Goal: Task Accomplishment & Management: Manage account settings

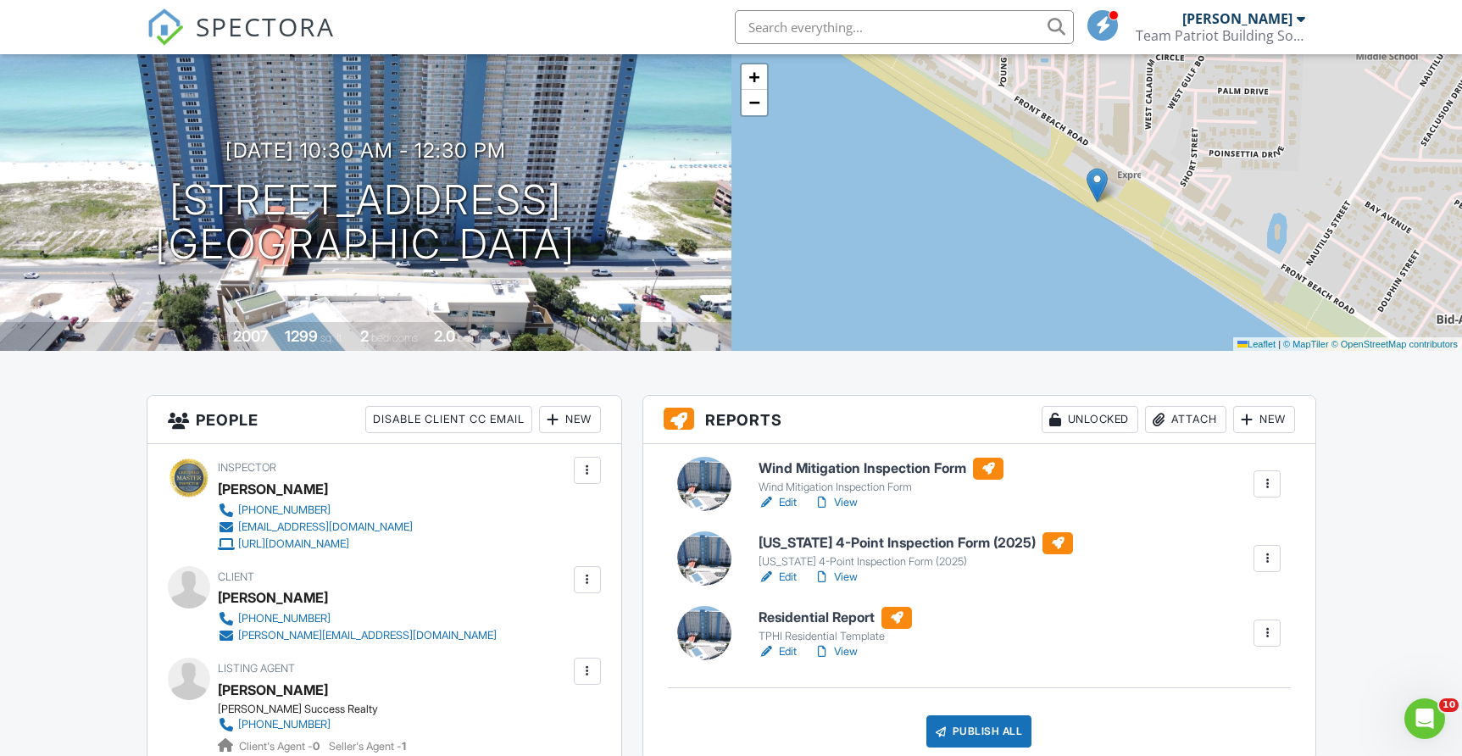
click at [816, 618] on h6 "Residential Report" at bounding box center [835, 618] width 153 height 22
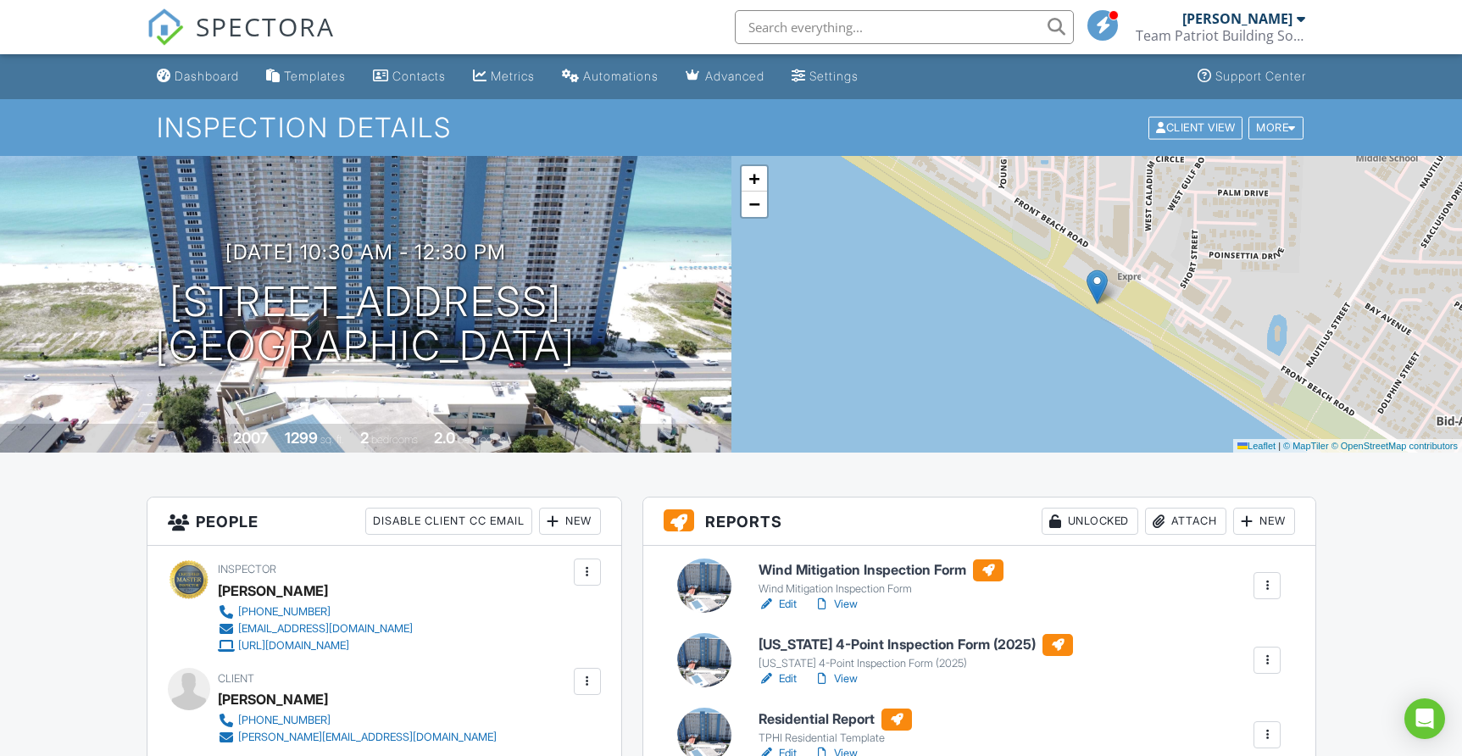
scroll to position [146, 0]
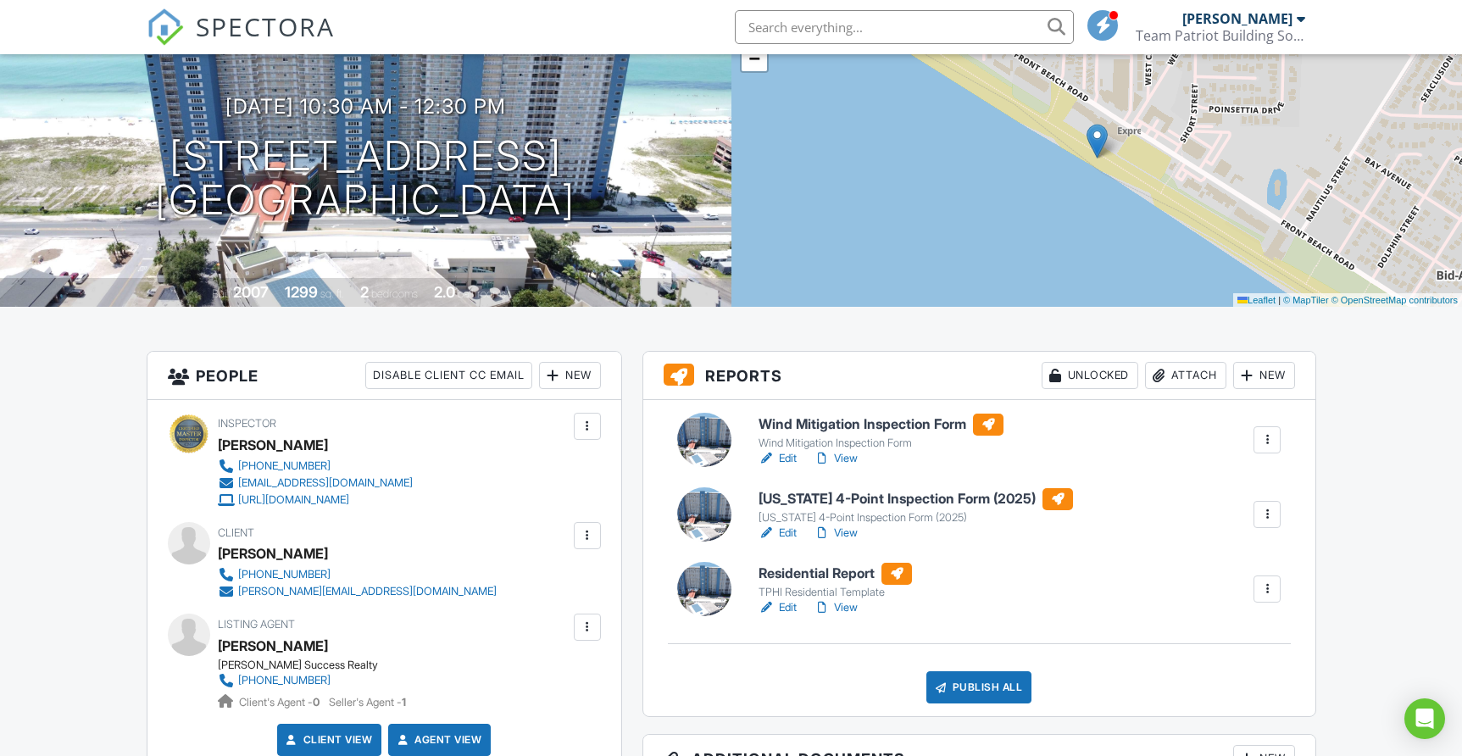
click at [845, 606] on link "View" at bounding box center [836, 607] width 44 height 17
click at [855, 460] on link "View" at bounding box center [836, 458] width 44 height 17
click at [841, 500] on h6 "[US_STATE] 4-Point Inspection Form (2025)" at bounding box center [916, 499] width 314 height 22
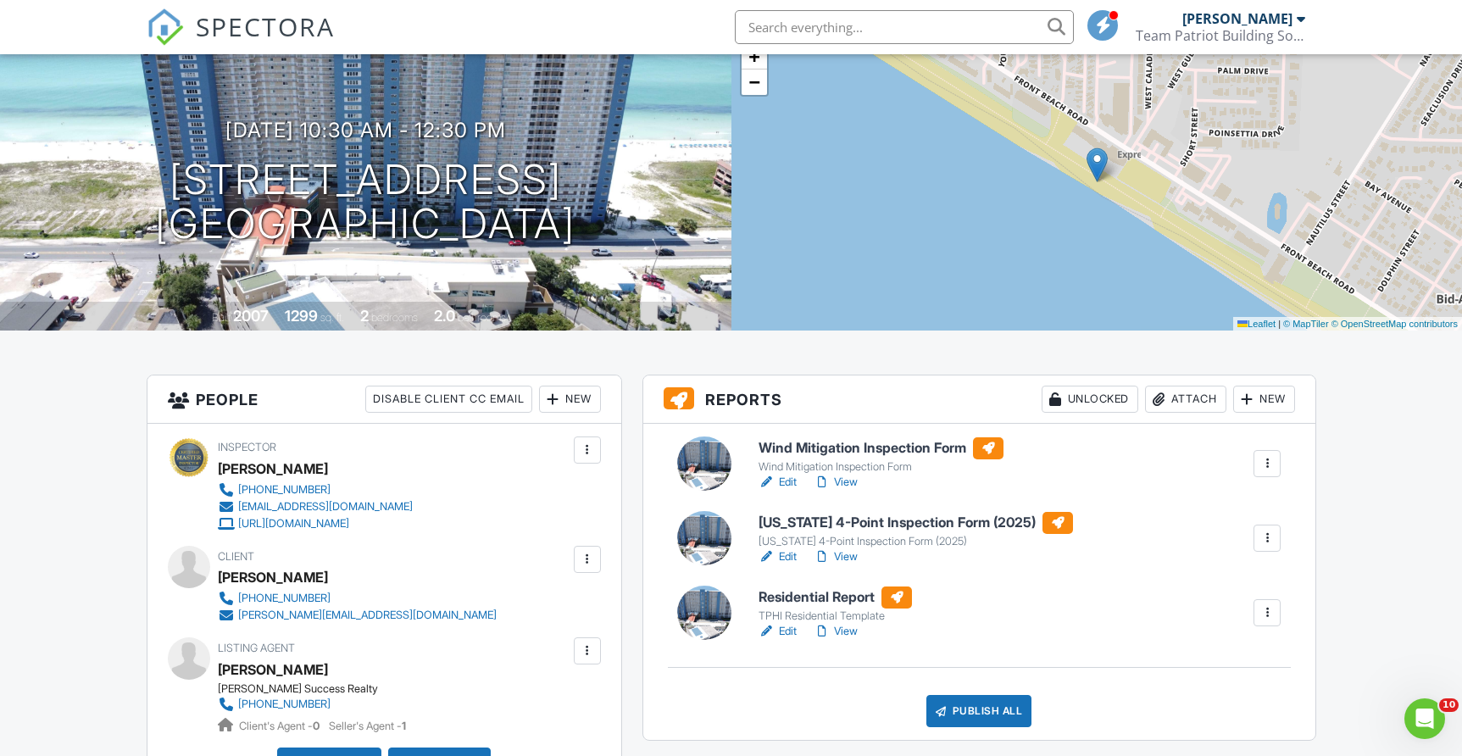
click at [843, 560] on link "View" at bounding box center [836, 556] width 44 height 17
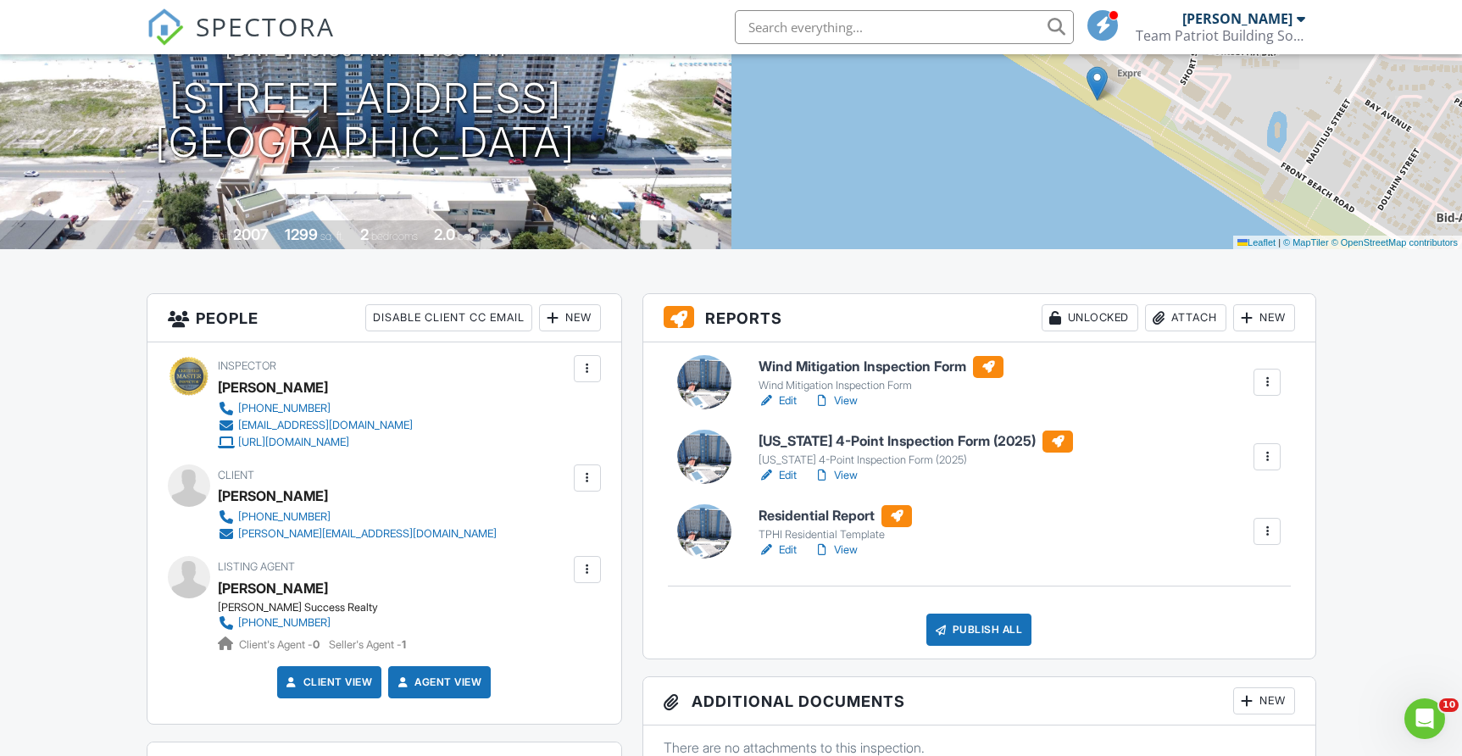
scroll to position [216, 0]
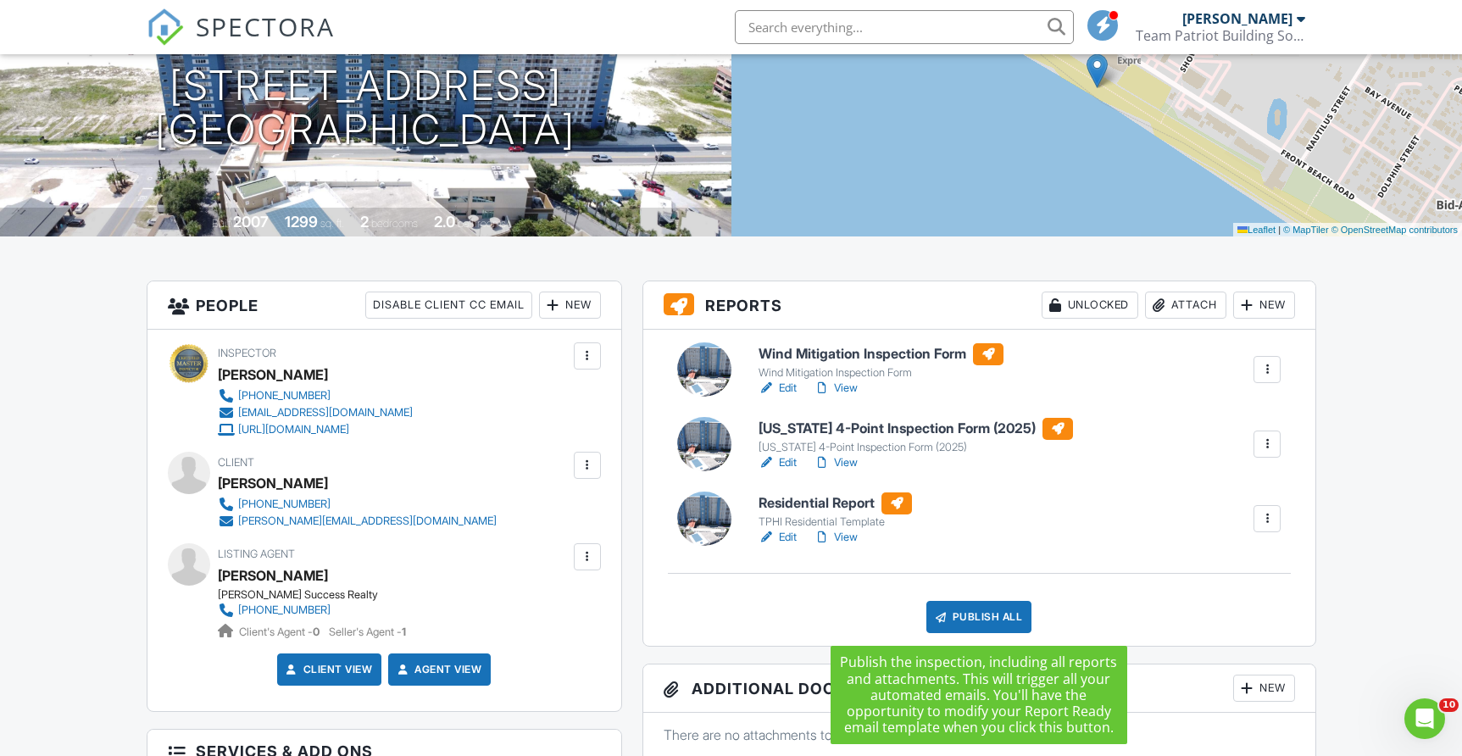
click at [997, 615] on div "Publish All" at bounding box center [979, 617] width 106 height 32
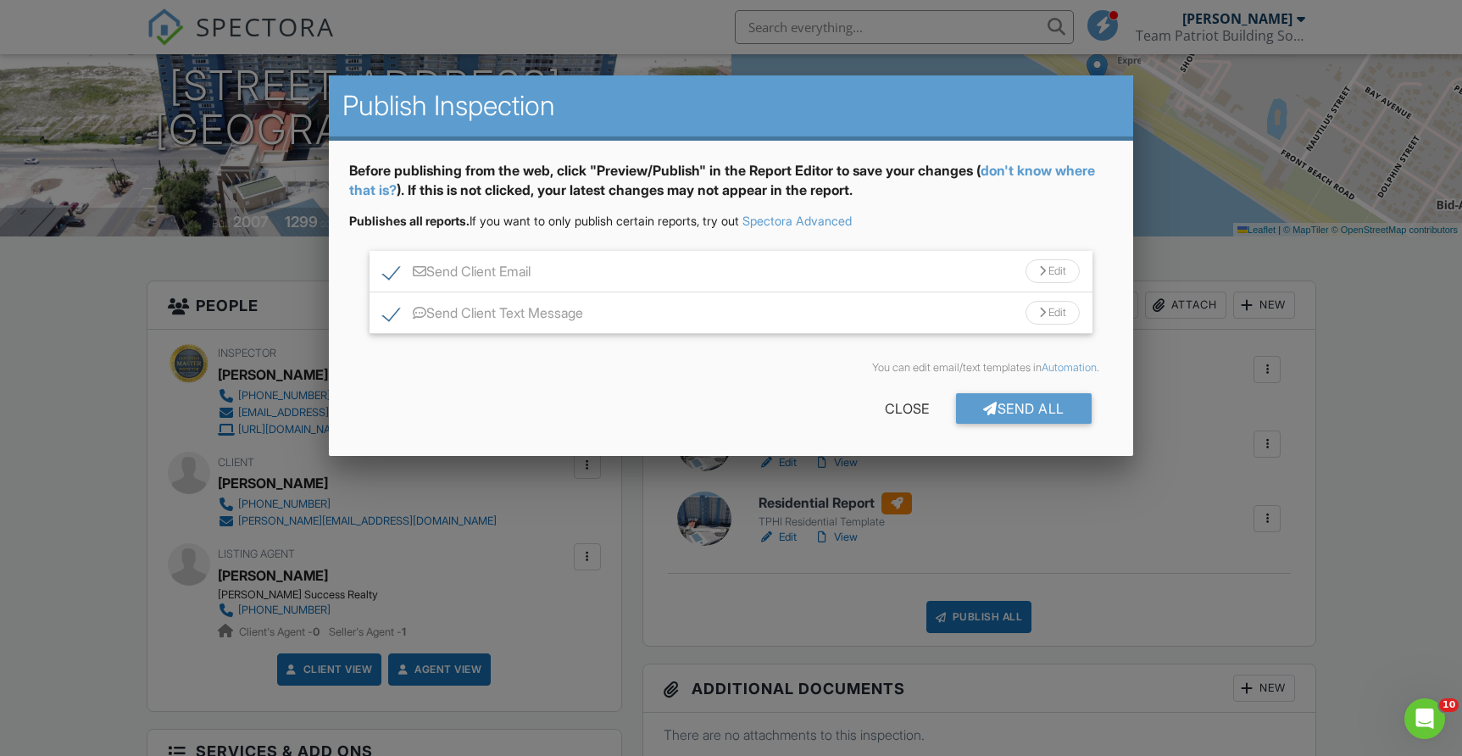
click at [388, 314] on label "Send Client Text Message" at bounding box center [483, 315] width 200 height 21
checkbox input "false"
click at [1044, 410] on div "Send All" at bounding box center [1024, 408] width 136 height 31
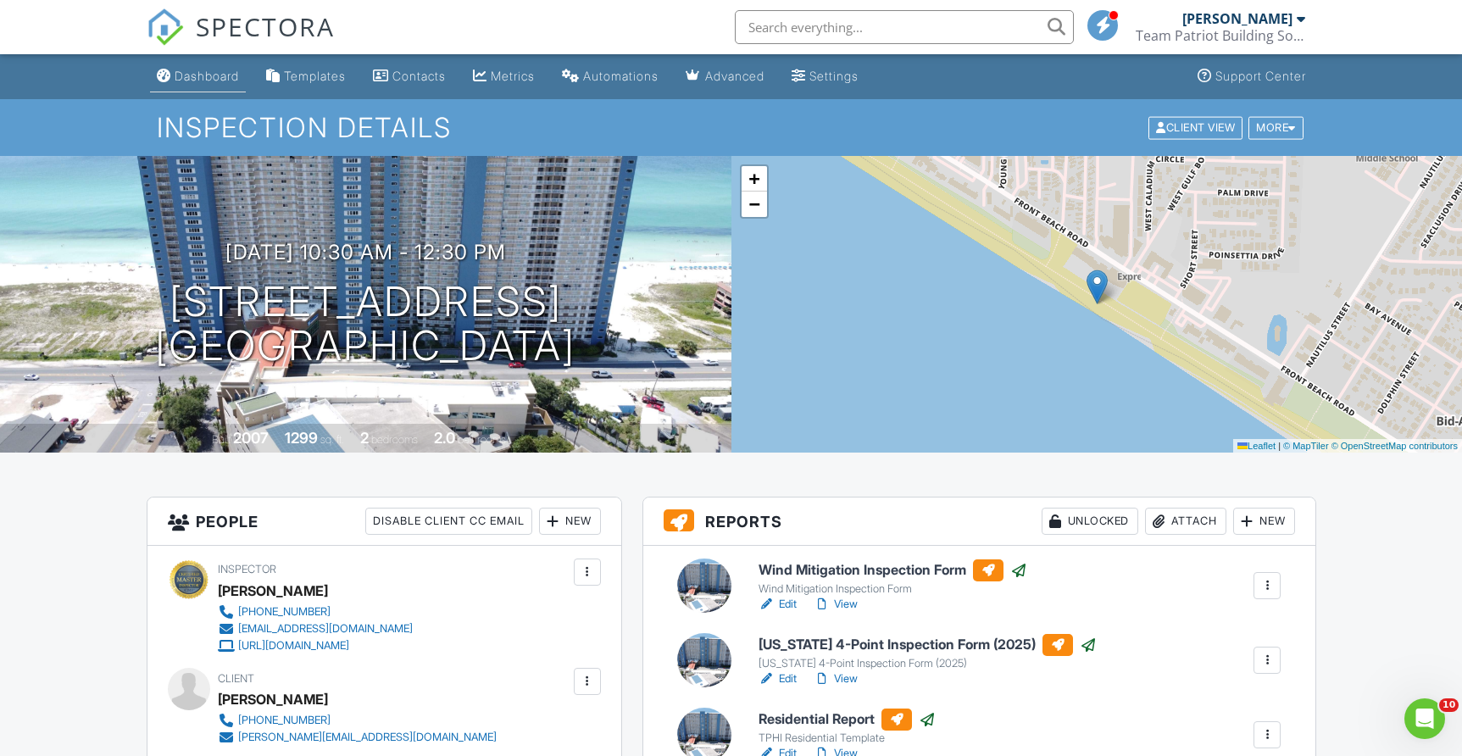
click at [217, 77] on div "Dashboard" at bounding box center [207, 76] width 64 height 14
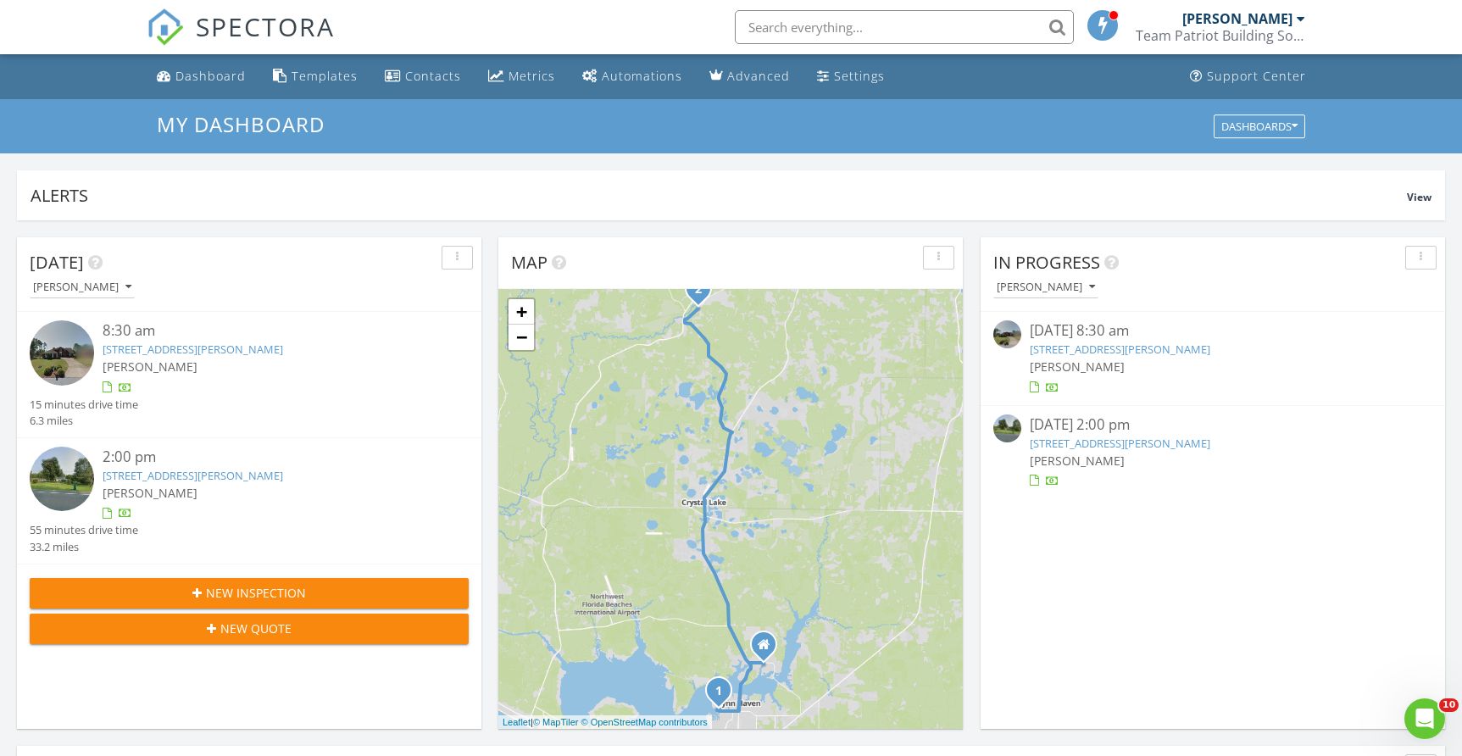
click at [1098, 351] on link "[STREET_ADDRESS][PERSON_NAME]" at bounding box center [1120, 349] width 181 height 15
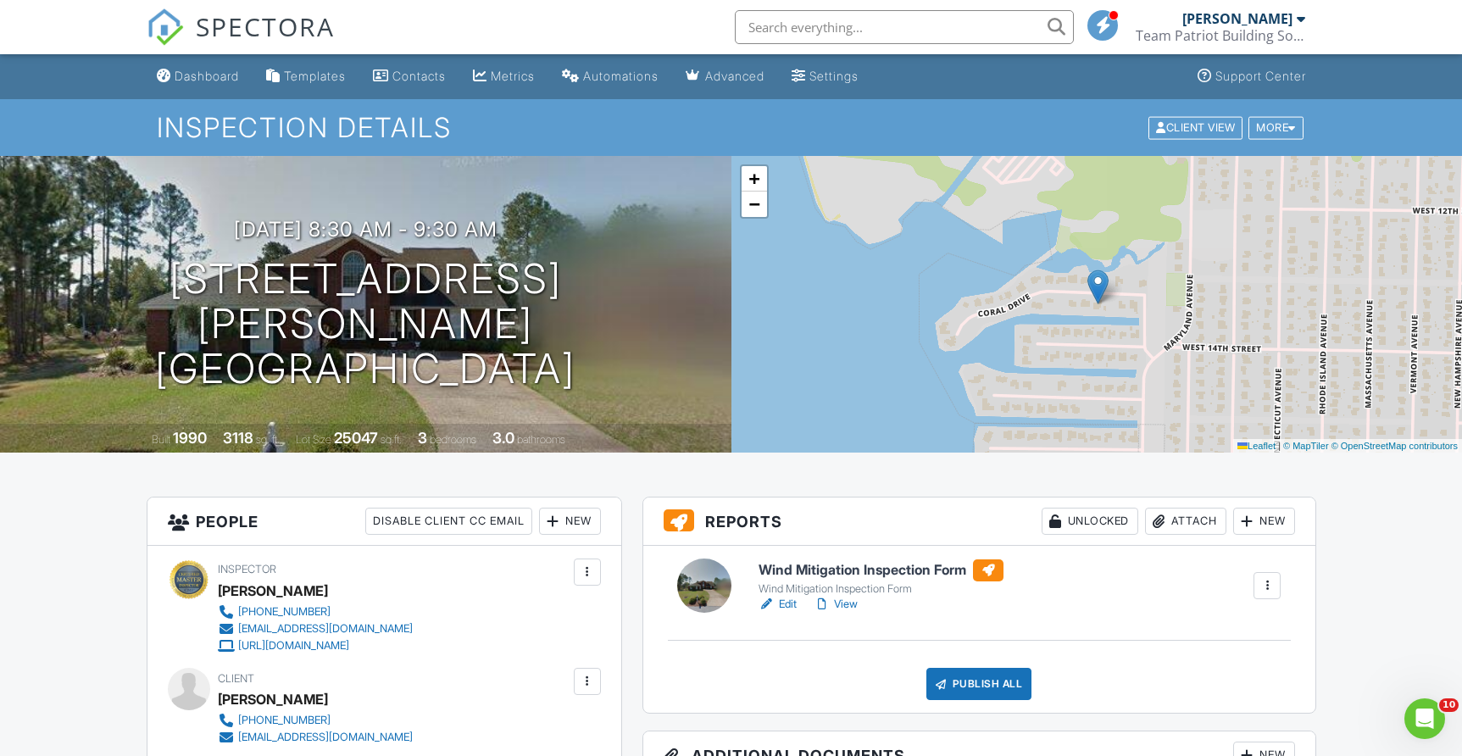
click at [881, 570] on h6 "Wind Mitigation Inspection Form" at bounding box center [881, 570] width 245 height 22
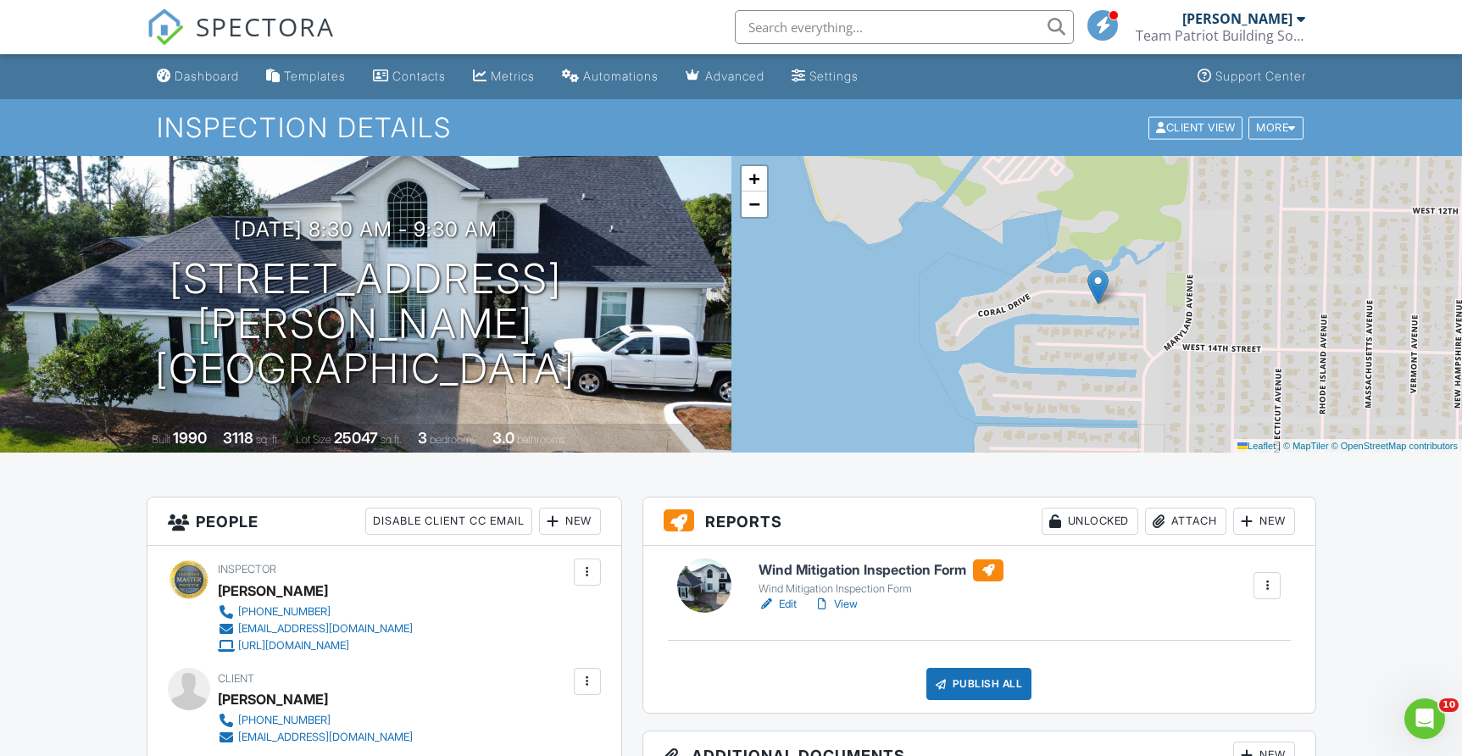
click at [844, 605] on link "View" at bounding box center [836, 604] width 44 height 17
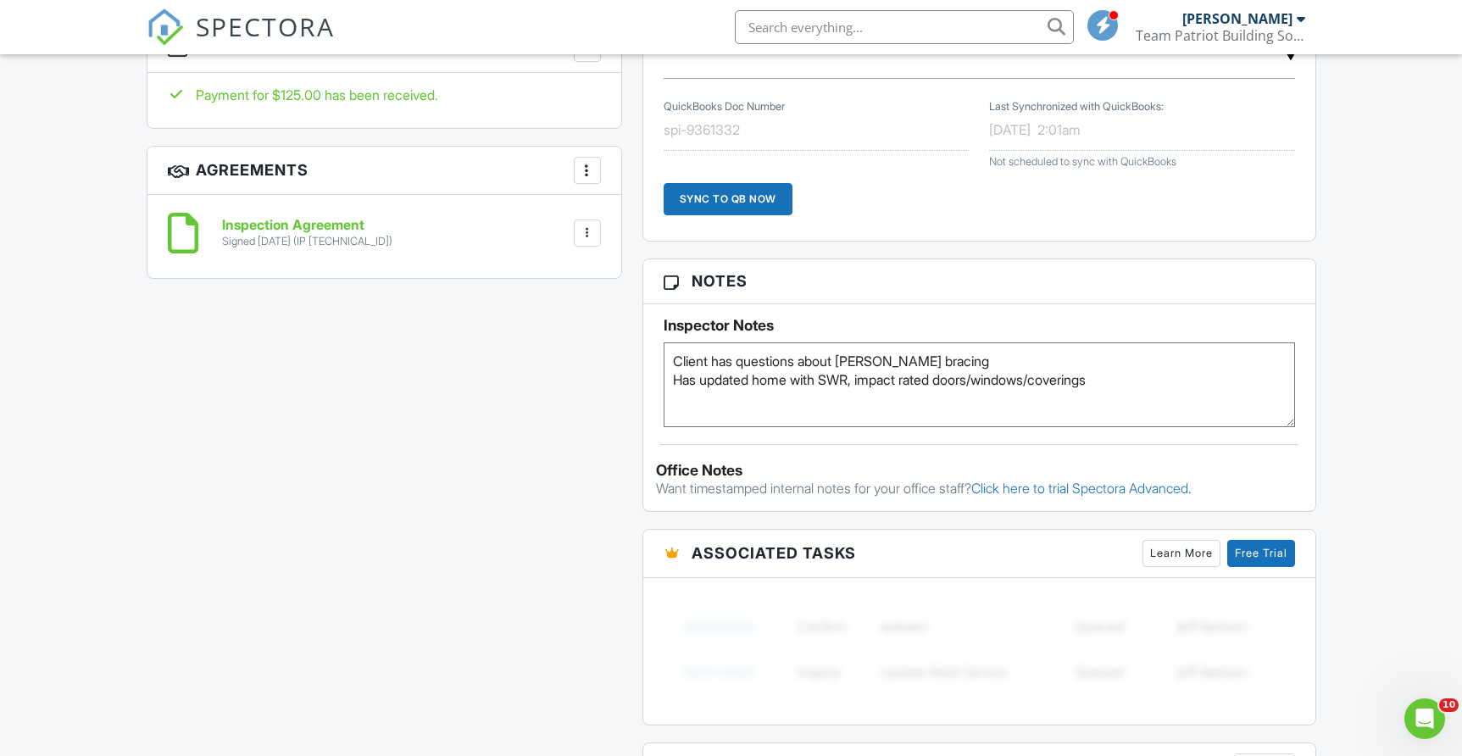
scroll to position [1014, 0]
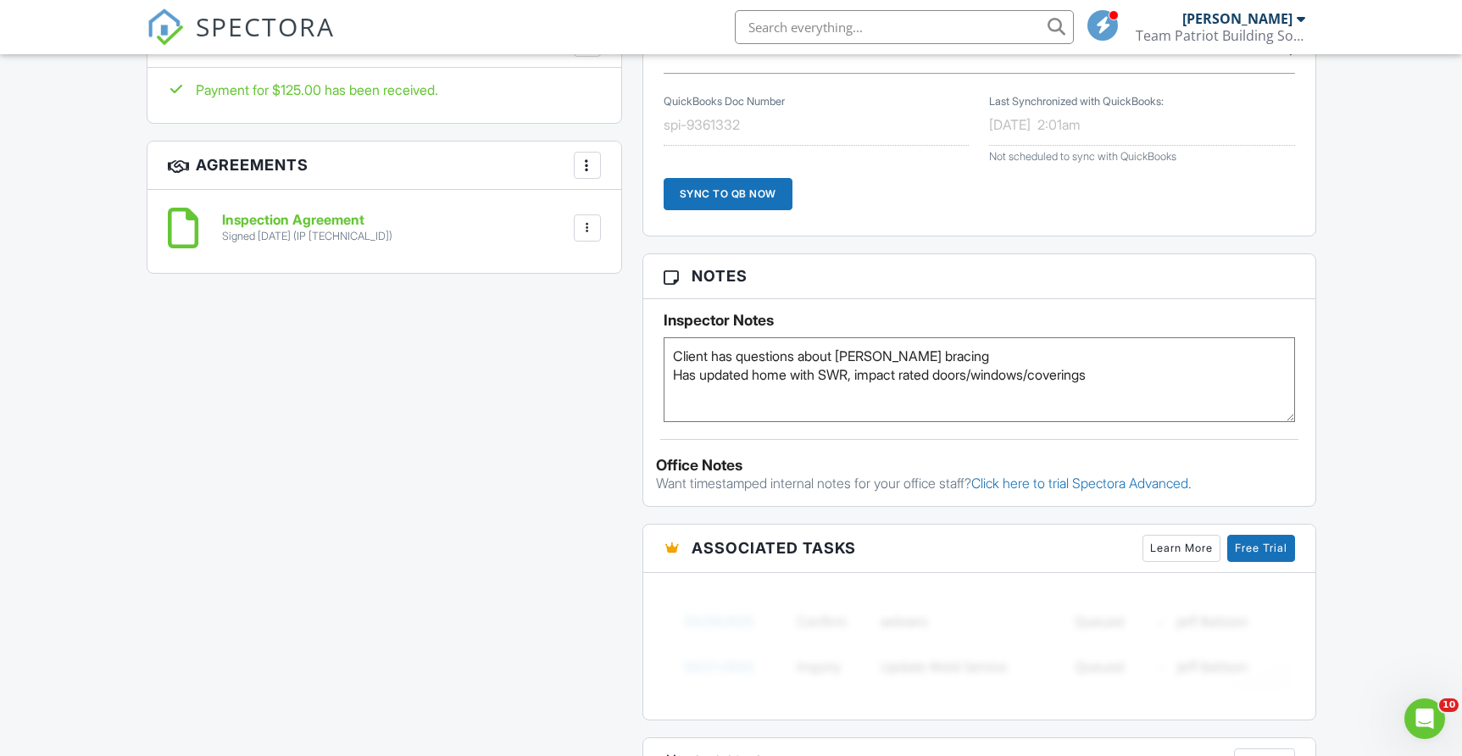
click at [654, 401] on div "Inspector Notes Client has questions about gable bracing Has updated home with …" at bounding box center [979, 360] width 672 height 123
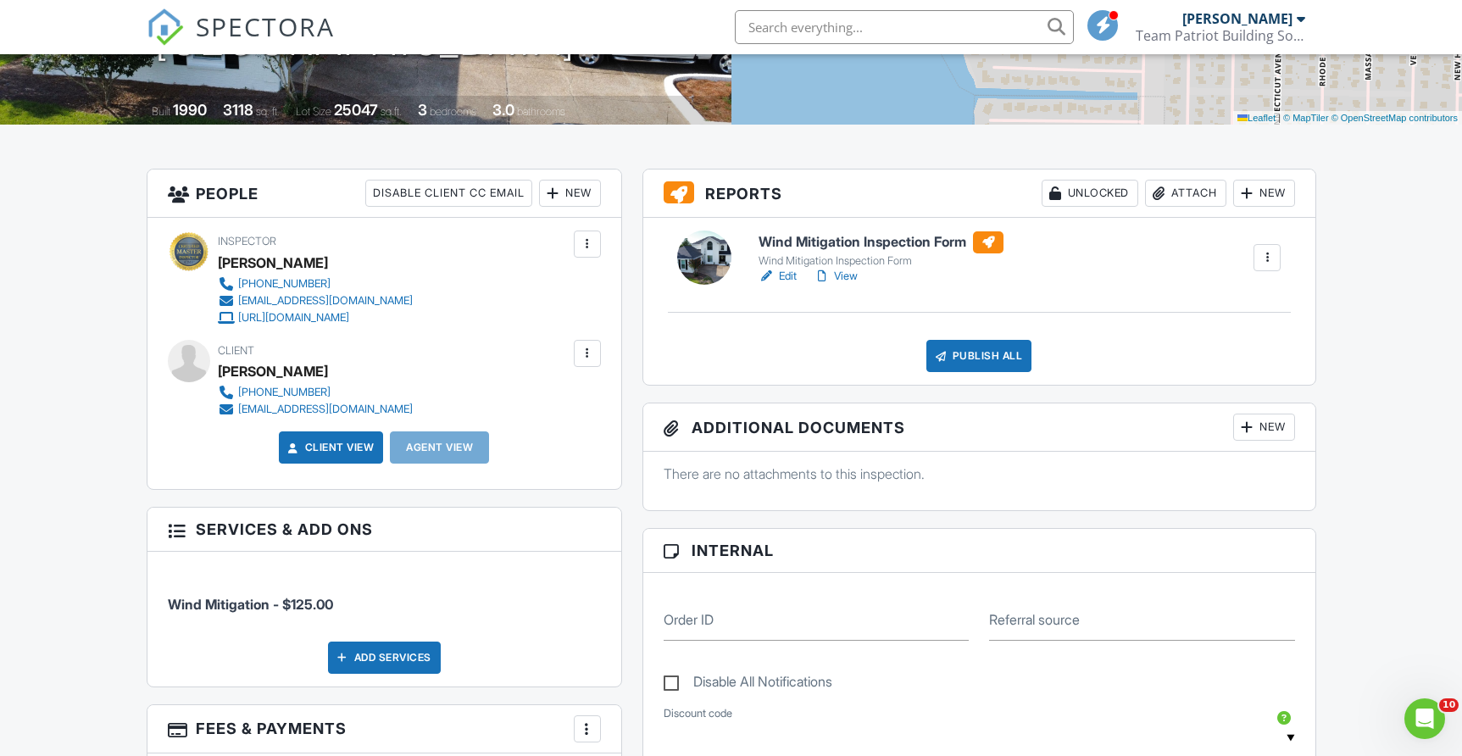
scroll to position [327, 0]
click at [979, 359] on div "Publish All" at bounding box center [979, 357] width 106 height 32
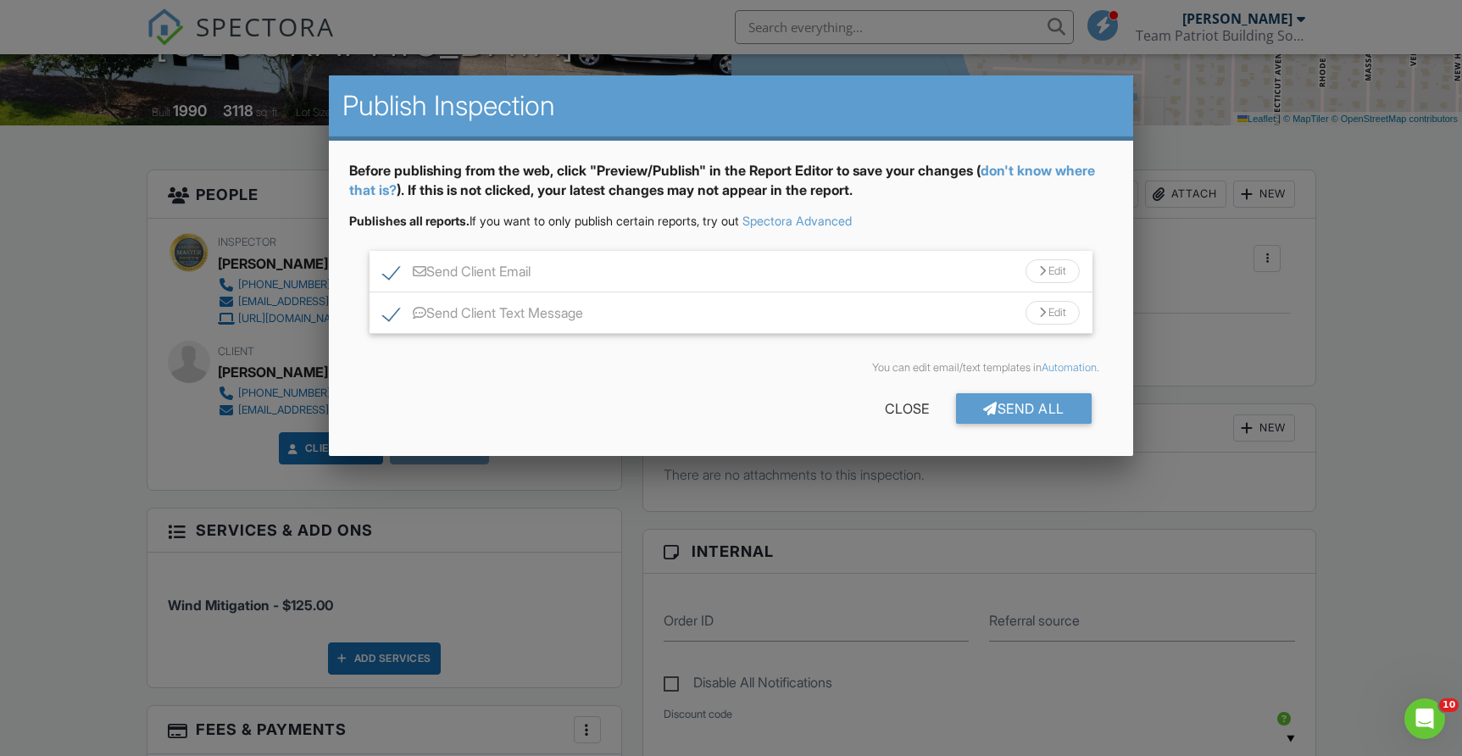
click at [389, 319] on label "Send Client Text Message" at bounding box center [483, 315] width 200 height 21
checkbox input "false"
click at [1011, 401] on div "Send All" at bounding box center [1024, 408] width 136 height 31
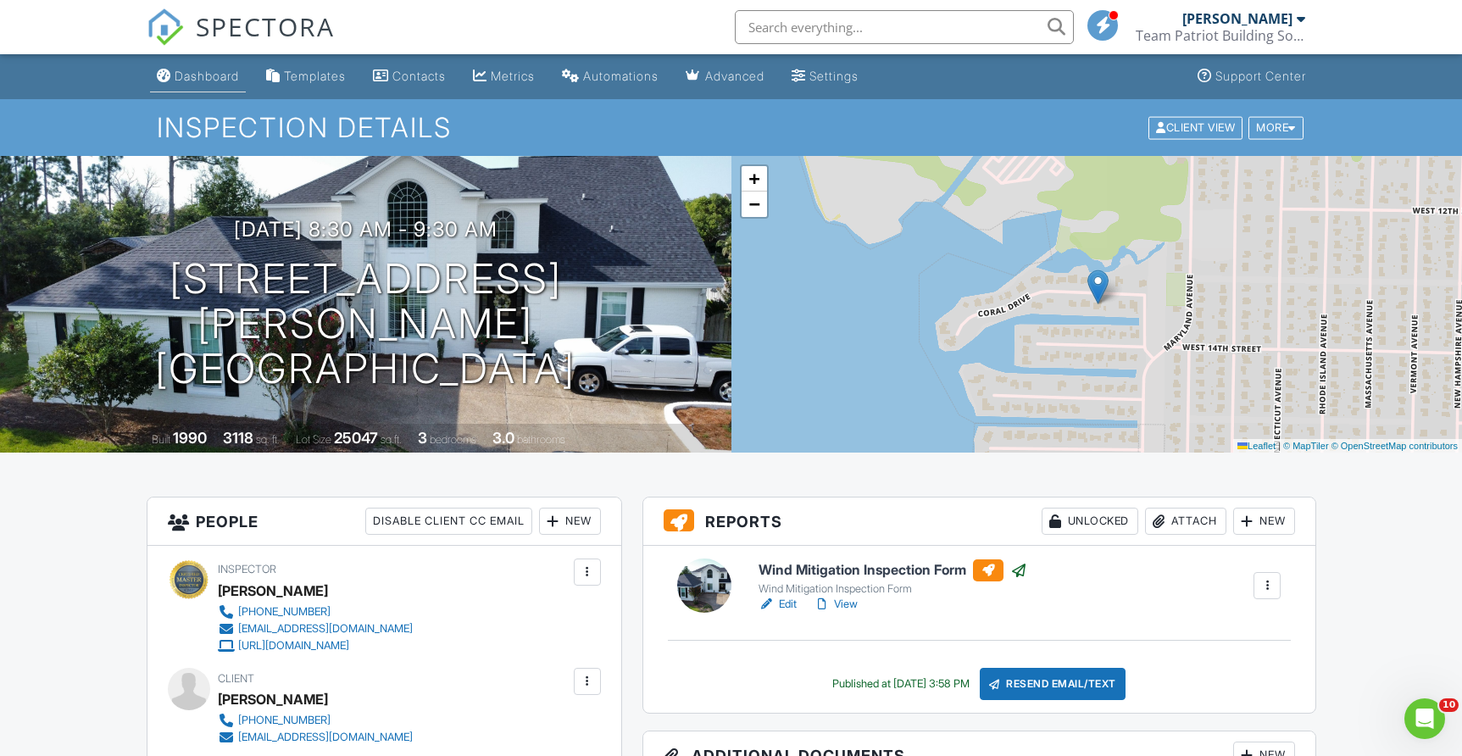
click at [220, 76] on div "Dashboard" at bounding box center [207, 76] width 64 height 14
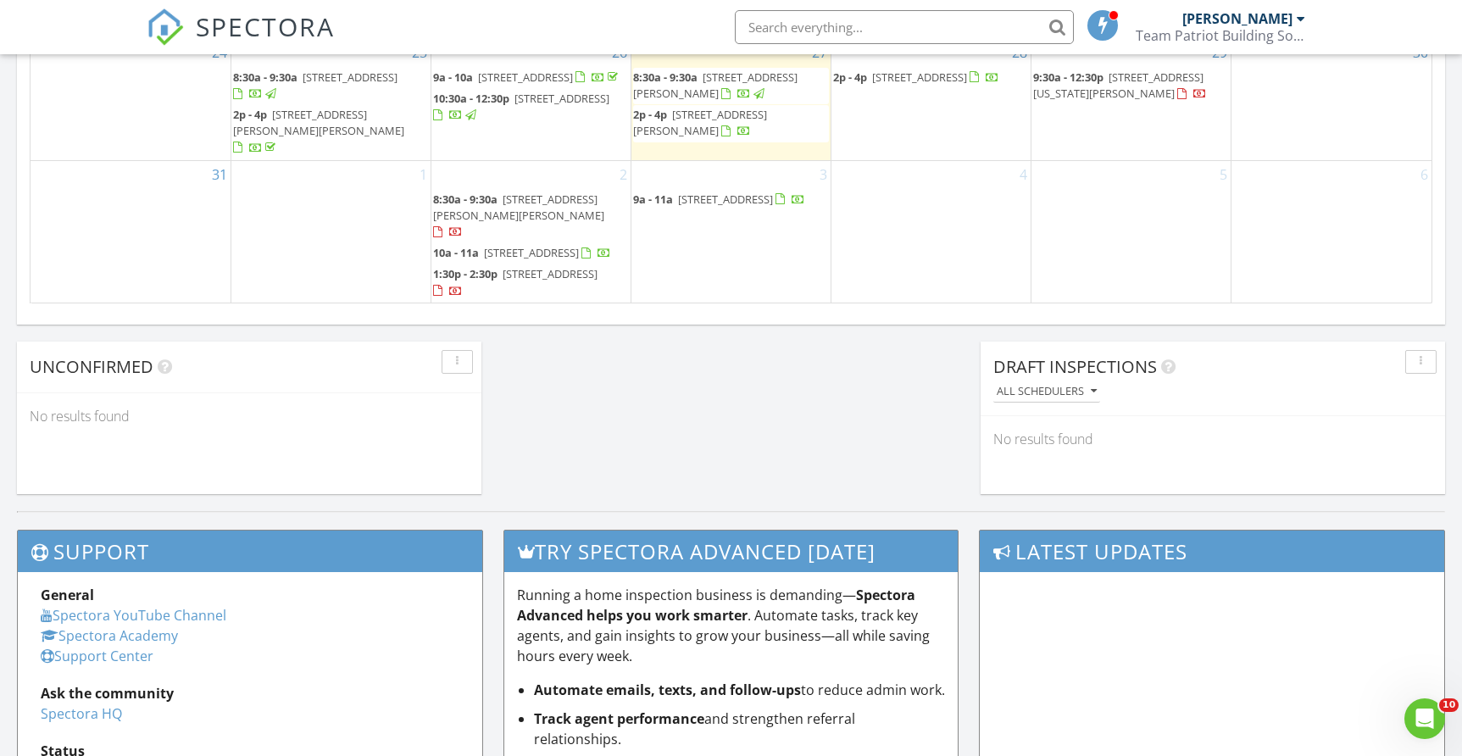
scroll to position [1259, 0]
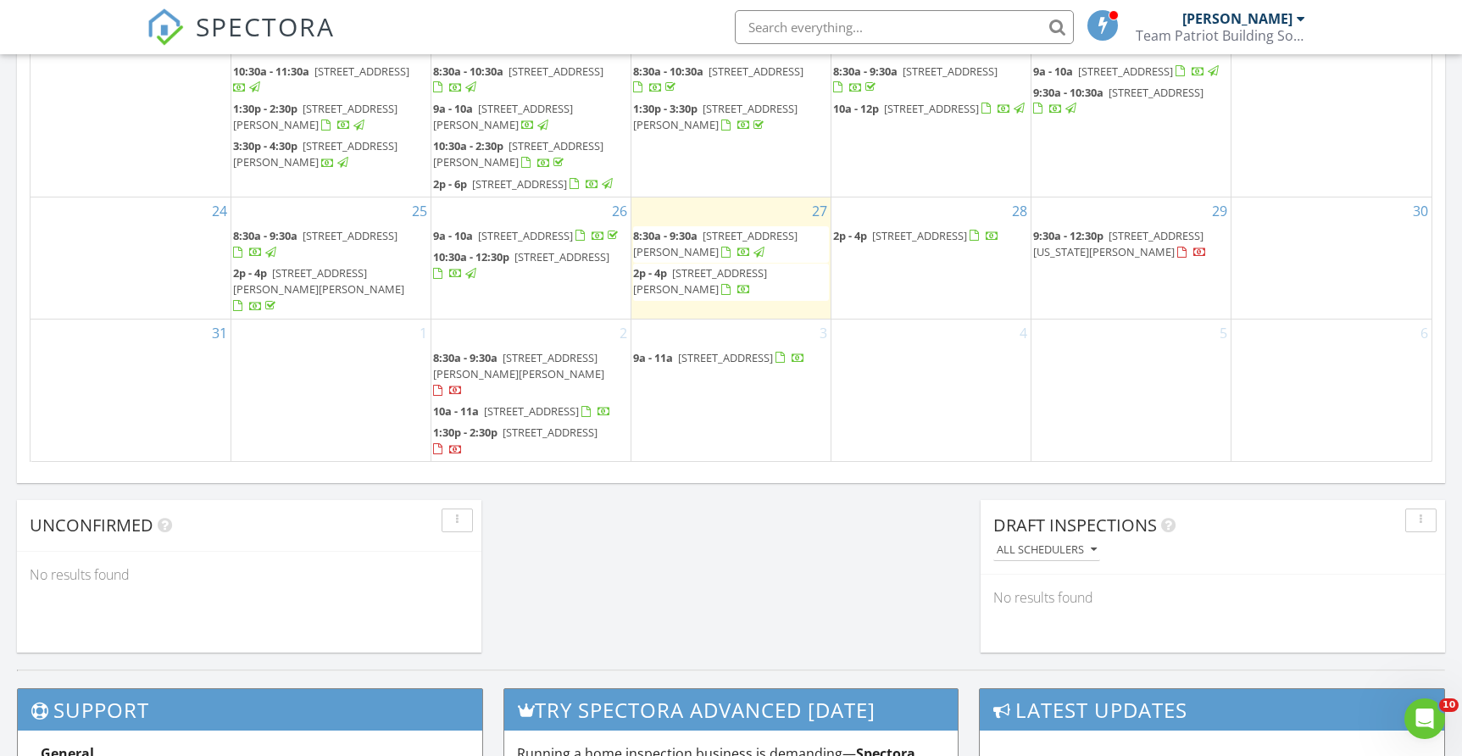
scroll to position [1070, 0]
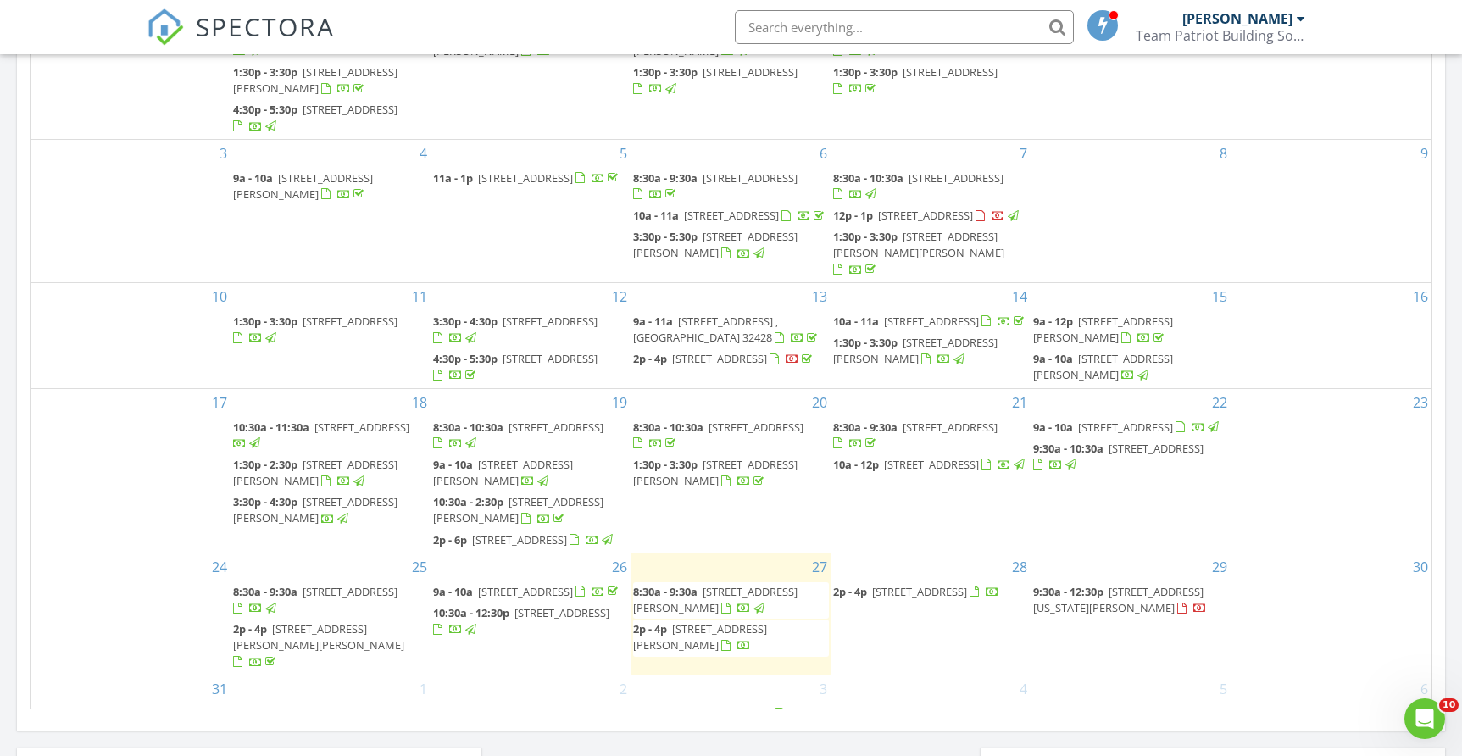
scroll to position [842, 0]
